Goal: Find specific page/section: Find specific page/section

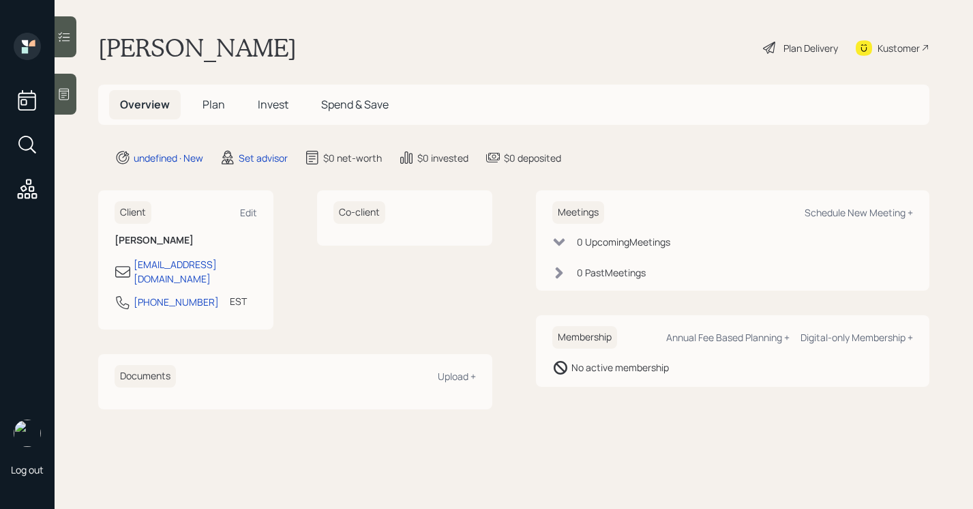
click at [70, 104] on div at bounding box center [66, 94] width 22 height 41
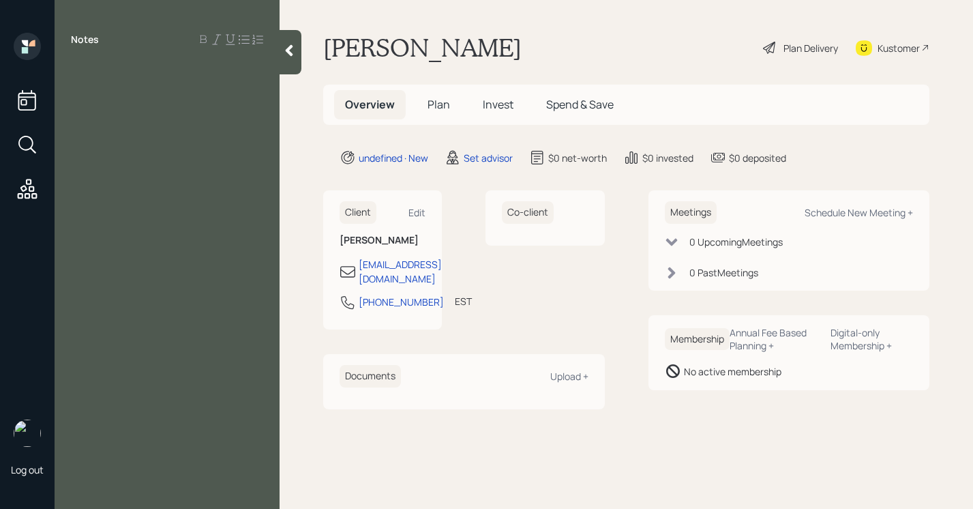
click at [295, 49] on icon at bounding box center [289, 51] width 14 height 14
